Goal: Communication & Community: Answer question/provide support

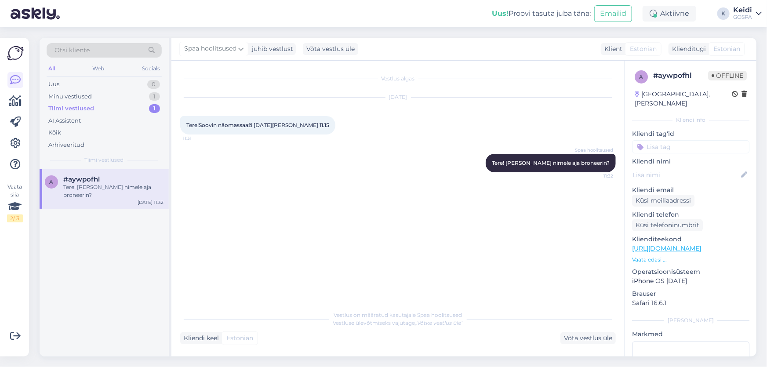
click at [127, 109] on div "Tiimi vestlused 1" at bounding box center [104, 108] width 115 height 12
click at [109, 178] on div "#aywpofhl" at bounding box center [113, 179] width 100 height 8
click at [84, 97] on div "Minu vestlused" at bounding box center [70, 96] width 44 height 9
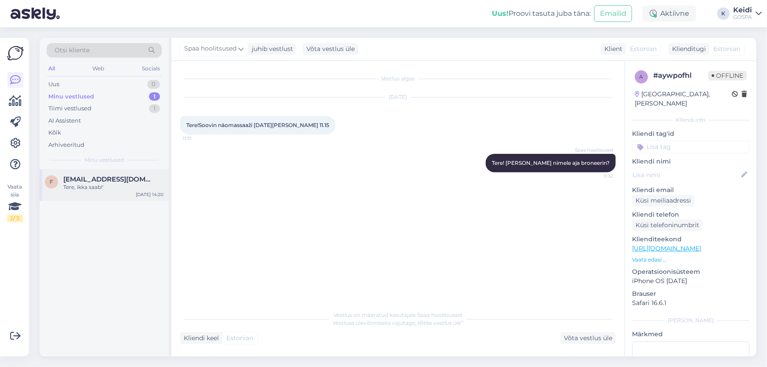
click at [110, 181] on span "[EMAIL_ADDRESS][DOMAIN_NAME]" at bounding box center [108, 179] width 91 height 8
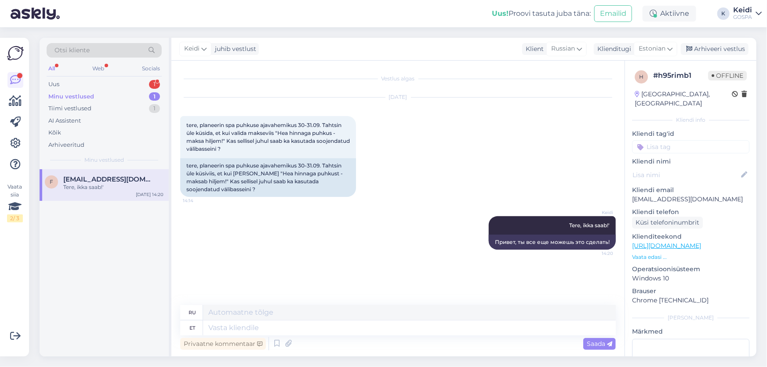
drag, startPoint x: 104, startPoint y: 184, endPoint x: 113, endPoint y: 208, distance: 26.3
click at [104, 183] on div "Tere, ikka saab!'" at bounding box center [113, 187] width 100 height 8
click at [84, 83] on div "Uus 1" at bounding box center [104, 84] width 115 height 12
click at [107, 180] on div "#7gprm69x 1" at bounding box center [113, 179] width 100 height 8
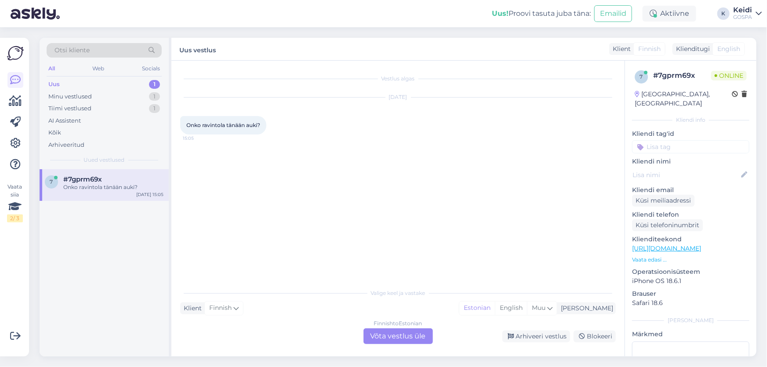
click at [405, 341] on div "Finnish to Estonian Võta vestlus üle" at bounding box center [398, 336] width 69 height 16
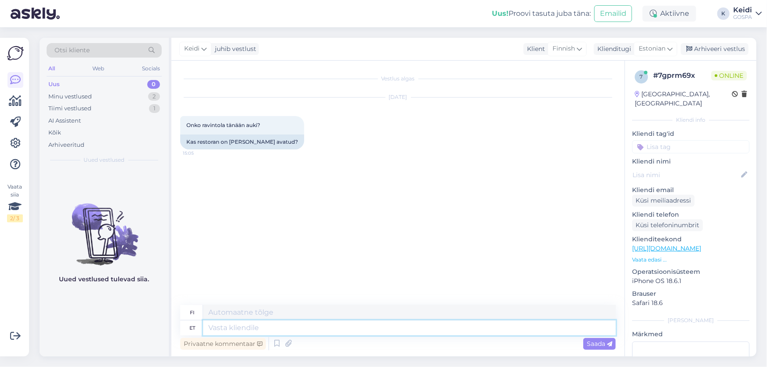
click at [252, 329] on textarea at bounding box center [409, 327] width 413 height 15
type textarea "Tere!"
type textarea "Hei!"
type textarea "Tere! Restoran on"
type textarea "Hei! [GEOGRAPHIC_DATA]"
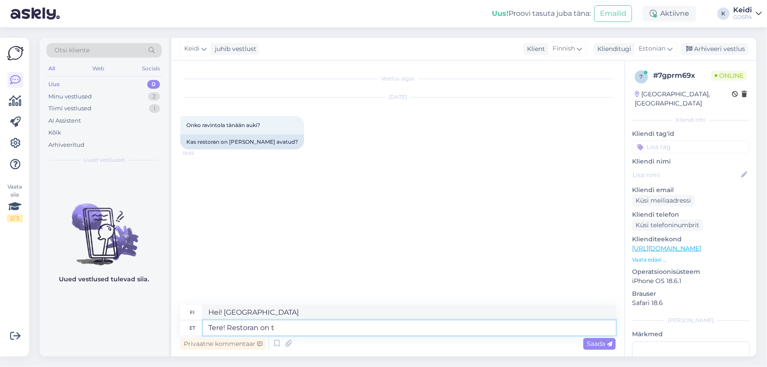
type textarea "Tere! Restoran on tä"
type textarea "Hei! [GEOGRAPHIC_DATA] on"
type textarea "Tere! Restoran on täan a"
type textarea "Hei! Ravintola on täällä."
type textarea "Tere! Restoran on [PERSON_NAME] av"
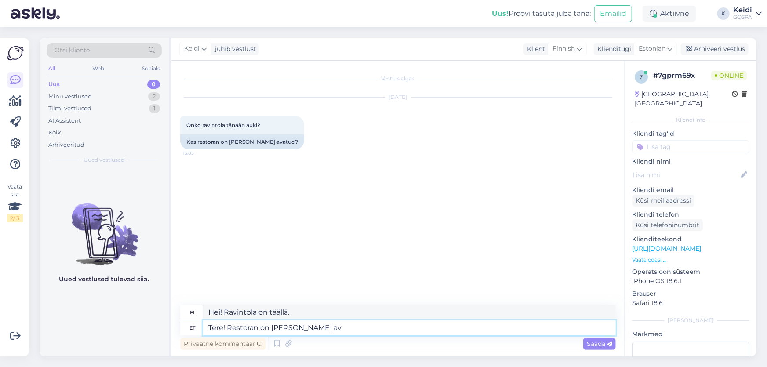
type textarea "Hei! Ravintola on tänään auki."
type textarea "Tere! Restoran on [PERSON_NAME] avatud tavapäraselt."
type textarea "Hei! Ravintola on tänään auki normaalisti."
type textarea "Tere! Restoran on [PERSON_NAME] avatud tavapäraselt. Köök tö"
type textarea "Hei! Ravintola on tänään avoinna normaalisti. Keittiö"
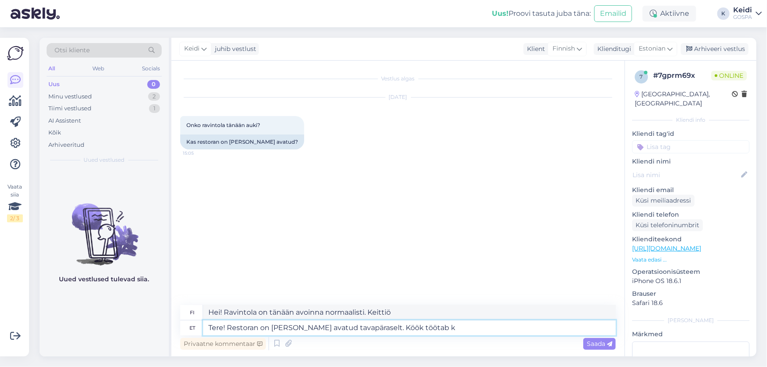
type textarea "Tere! Restoran on [PERSON_NAME] avatud tavapäraselt. Köök töötab ku"
type textarea "Hei! Ravintola on tänään auki normaalisti. Keittiö on töissä."
type textarea "Tere! Restoran on [PERSON_NAME] avatud tavapäraselt. Köök töötab kuni"
type textarea "Hei! Ravintola on tänään avoinna normaalisti. Keittiö on avoinna klo 18 asti"
type textarea "Tere! Restoran on [PERSON_NAME] avatud tavapäraselt. Köök töötab kuni"
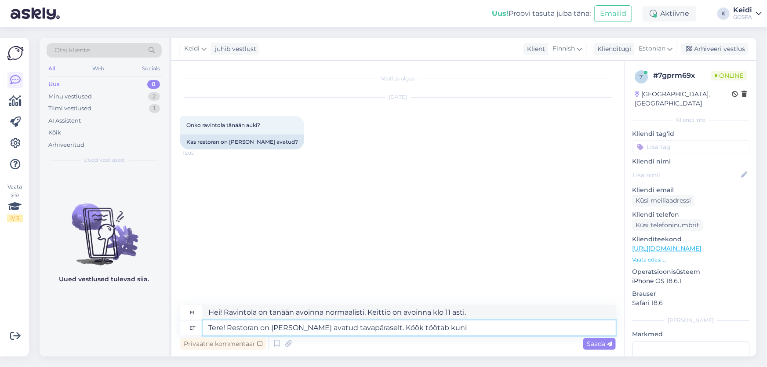
type textarea "Hei! Ravintola on tänään avoinna normaalisti. Keittiö on avoinna klo 18 asti"
type textarea "Tere! Restoran on [PERSON_NAME] avatud tavapäraselt. Köök töötab kuni 22:30 ka"
type textarea "Hei! Ravintola on tänään avoinna normaalisti. Keittiö on avoinna klo 22.30 asti."
type textarea "Tere! Restoran on [PERSON_NAME] avatud tavapäraselt. Köök töötab kuni 22:30 ja …"
type textarea "Hei! Ravintola on tänään avoinna normaalisti. Keittiö on avoinna klo 22.30 [PER…"
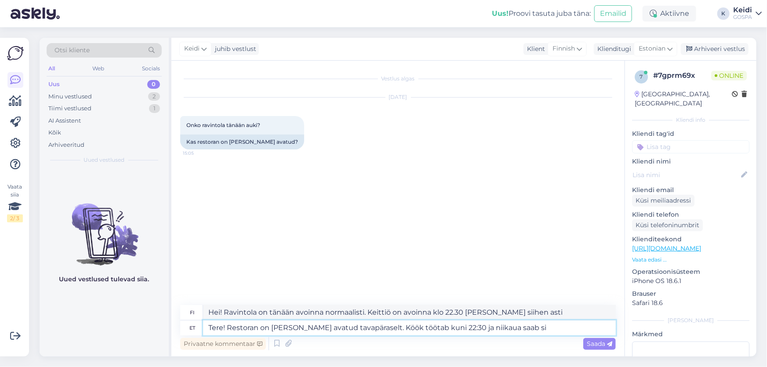
type textarea "Tere! Restoran on [PERSON_NAME] avatud tavapäraselt. Köök töötab kuni 22:30 ja …"
type textarea "Hei! Ravintola on tänään avoinna normaalisti. Keittiö on avoinna klo 22.30 [PER…"
type textarea "Tere! Restoran on [PERSON_NAME] avatud tavapäraselt. Köök töötab kuni 22:30 ja …"
type textarea "Hei! Ravintola on tänään avoinna normaalisti. Keittiö on avoinna klo 22.30 [PER…"
type textarea "Tere! Restoran on [PERSON_NAME] avatud tavapäraselt. Köök töötab kuni 22:30 ja …"
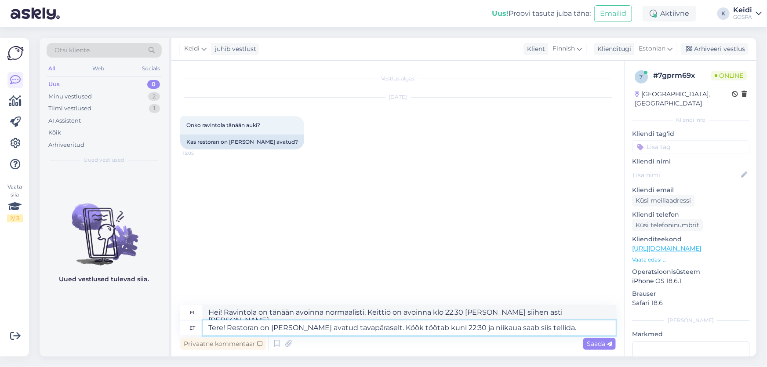
type textarea "Hei! Ravintola on tänään avoinna normaalisti. Keittiö on avoinna klo 22.30 asti…"
click at [511, 331] on textarea "Tere! Restoran on [PERSON_NAME] avatud tavapäraselt. Köök töötab kuni 22:30 ja …" at bounding box center [409, 327] width 413 height 15
type textarea "Tere! Restoran on [PERSON_NAME] avatud tavapäraselt. Köök töötab kuni 22:30 ja …"
click at [593, 343] on span "Saada" at bounding box center [599, 344] width 25 height 8
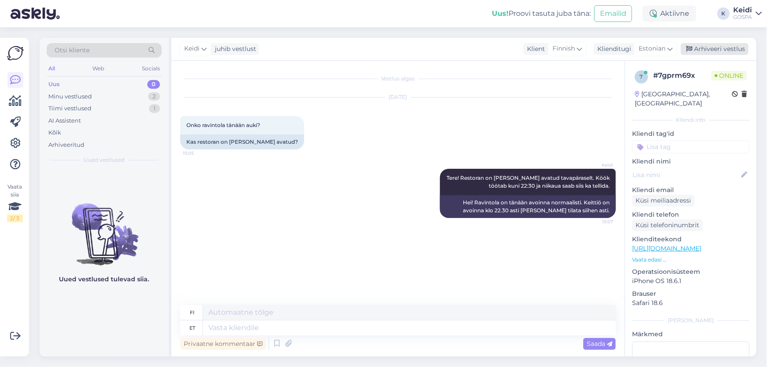
click at [731, 45] on div "Arhiveeri vestlus" at bounding box center [715, 49] width 68 height 12
